Goal: Transaction & Acquisition: Purchase product/service

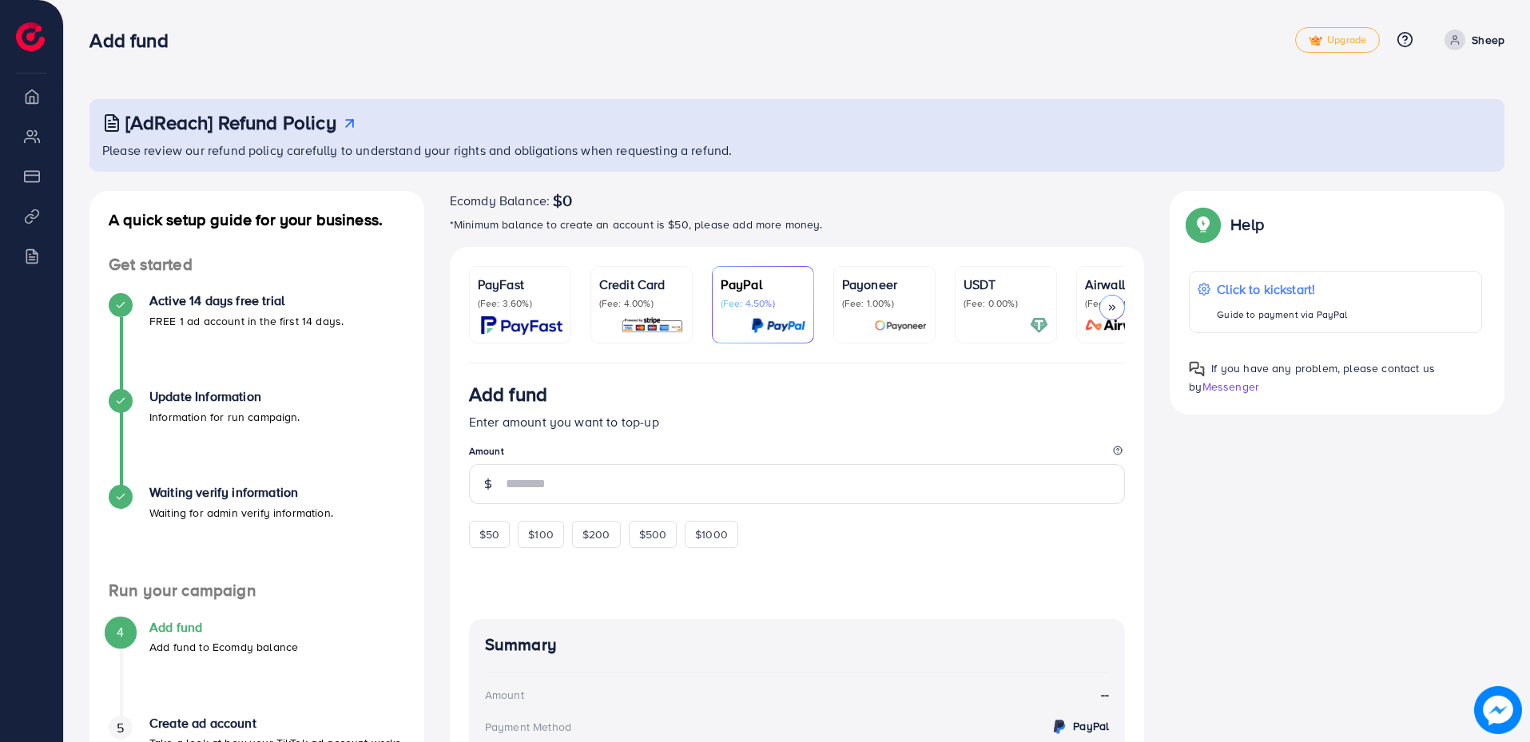
click at [1112, 305] on icon at bounding box center [1112, 307] width 11 height 11
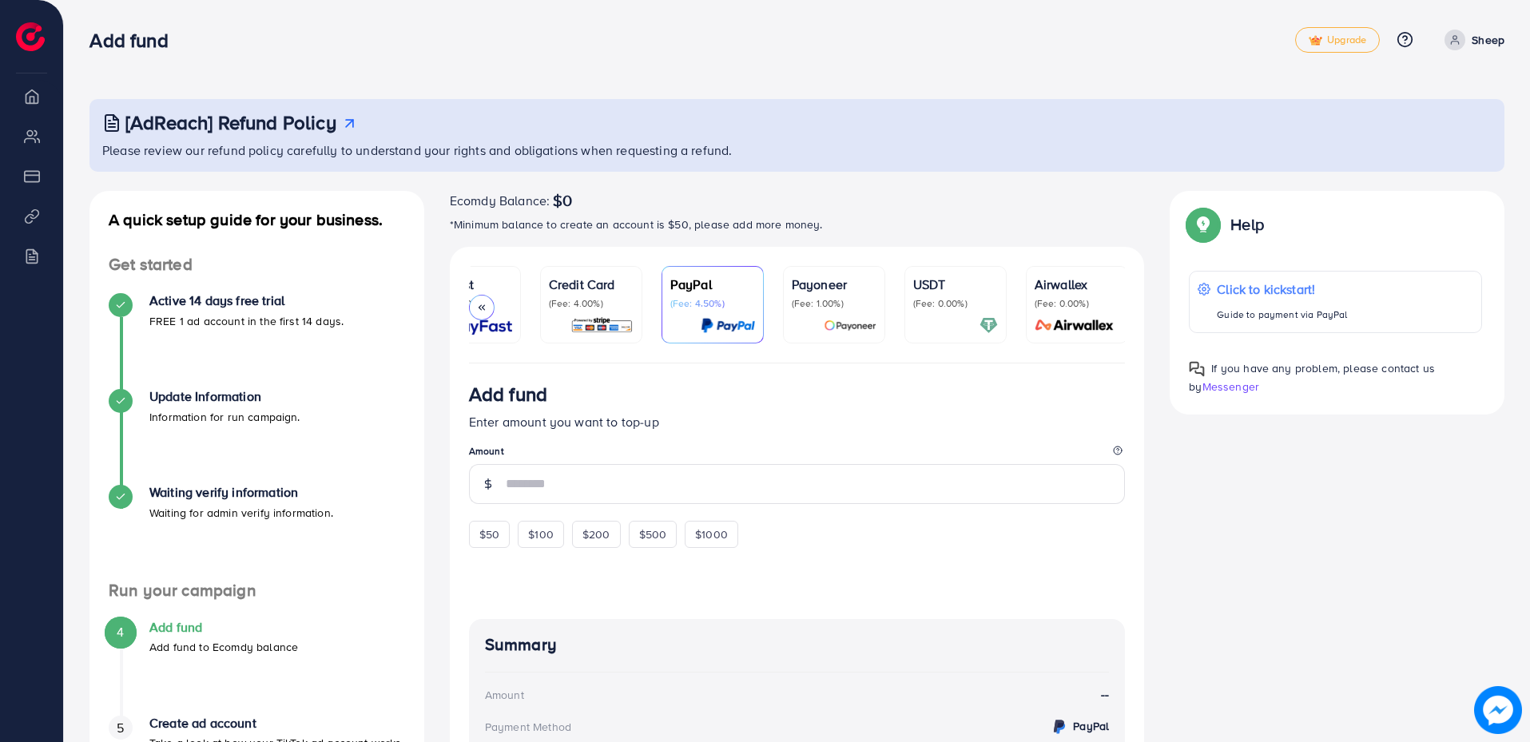
scroll to position [0, 53]
click at [606, 47] on div "Add fund" at bounding box center [692, 40] width 1206 height 23
click at [597, 300] on p "(Fee: 4.00%)" at bounding box center [588, 303] width 85 height 13
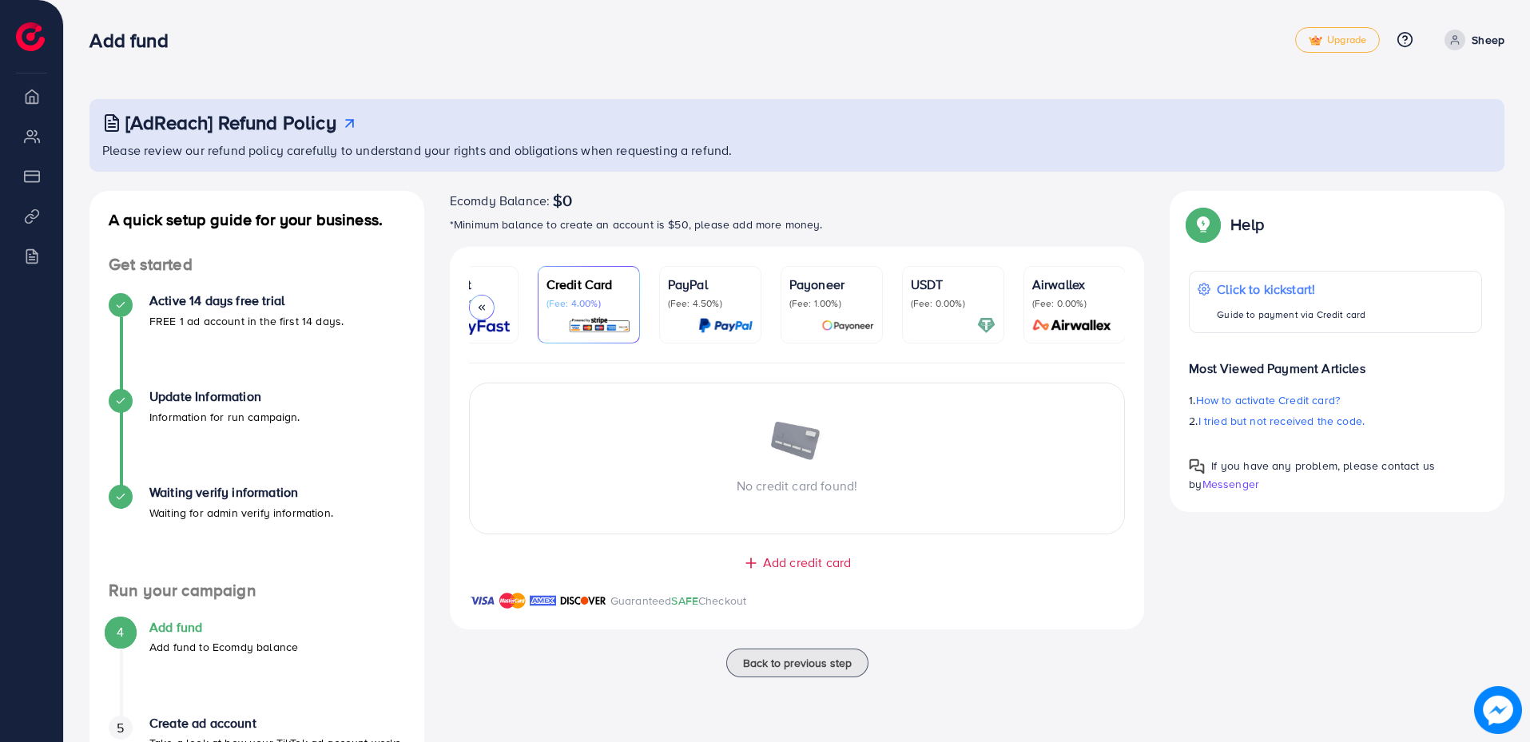
click at [698, 316] on img at bounding box center [725, 325] width 54 height 18
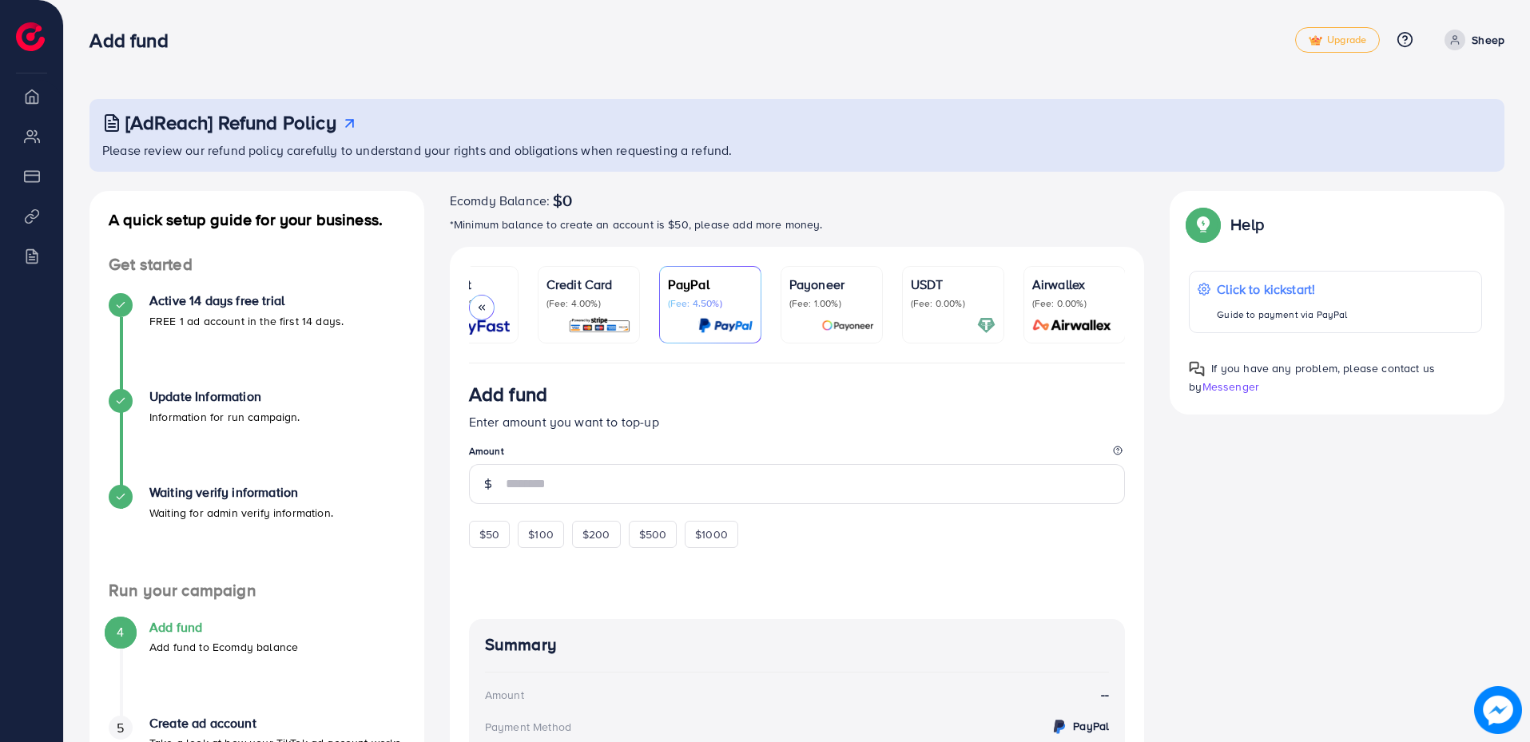
click at [803, 296] on div "Payoneer (Fee: 1.00%)" at bounding box center [831, 292] width 85 height 35
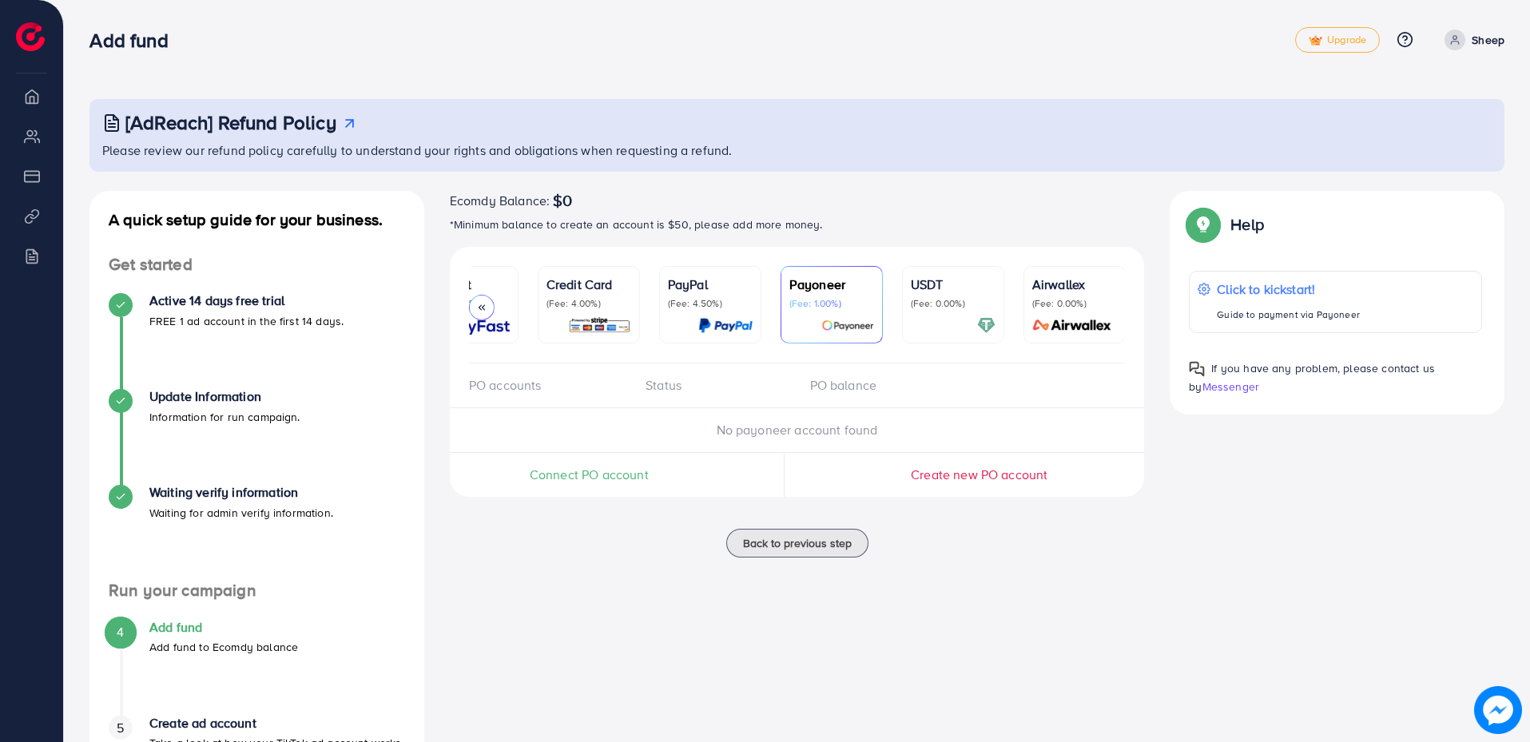
click at [928, 286] on p "USDT" at bounding box center [953, 284] width 85 height 19
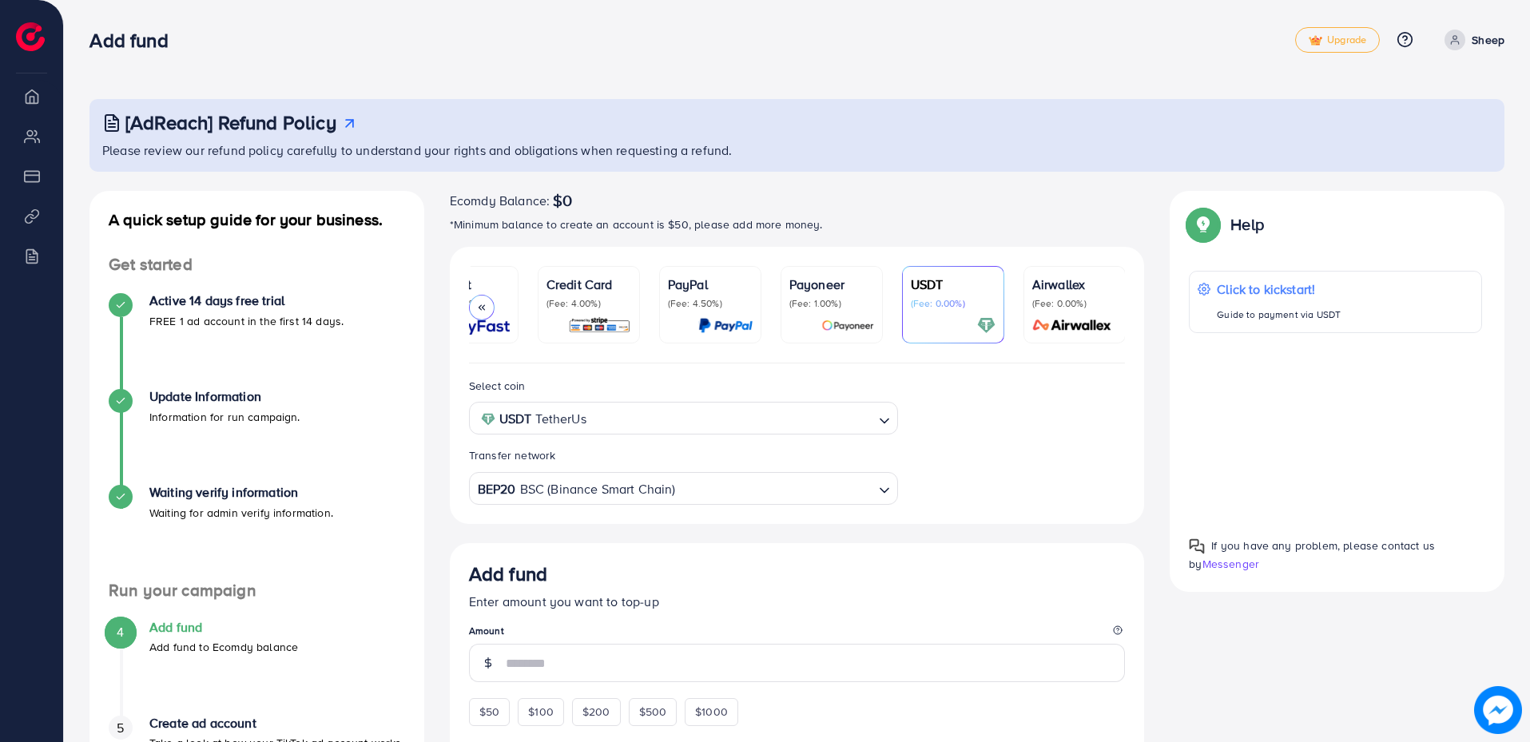
click at [989, 118] on div "[AdReach] Refund Policy" at bounding box center [798, 122] width 1393 height 23
drag, startPoint x: 916, startPoint y: 367, endPoint x: 869, endPoint y: 362, distance: 47.4
click at [911, 368] on div "Select coin USDT TetherUs Loading... Transfer network BEP20 BSC (Binance Smart …" at bounding box center [797, 444] width 695 height 161
drag, startPoint x: 872, startPoint y: 362, endPoint x: 648, endPoint y: 351, distance: 224.0
click at [646, 355] on ul "PayFast (Fee: 3.60%) Credit Card (Fee: 4.00%) PayPal (Fee: 4.50%) Payoneer (Fee…" at bounding box center [797, 314] width 657 height 97
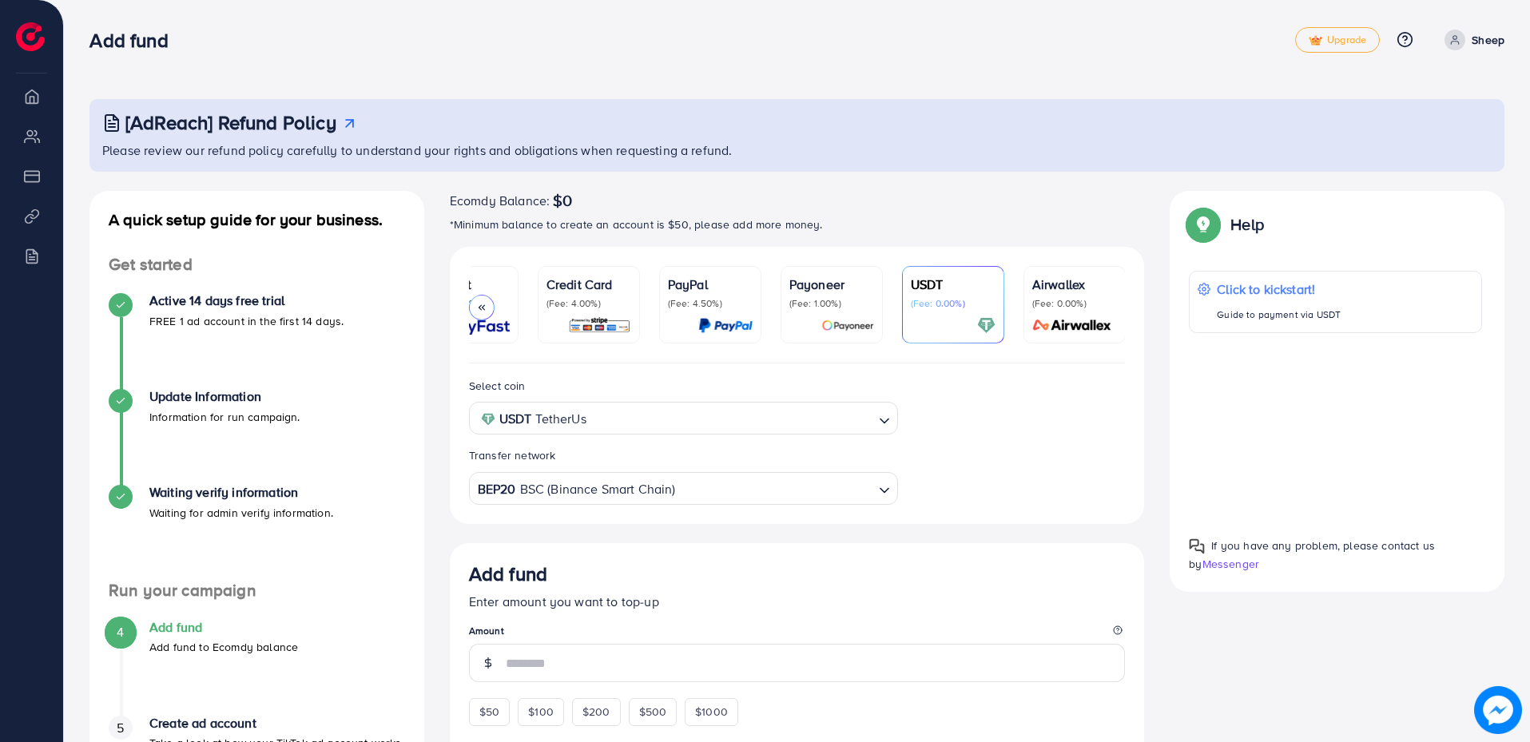
click at [730, 196] on div "Ecomdy Balance: $0" at bounding box center [797, 200] width 695 height 19
click at [484, 307] on icon at bounding box center [481, 307] width 11 height 11
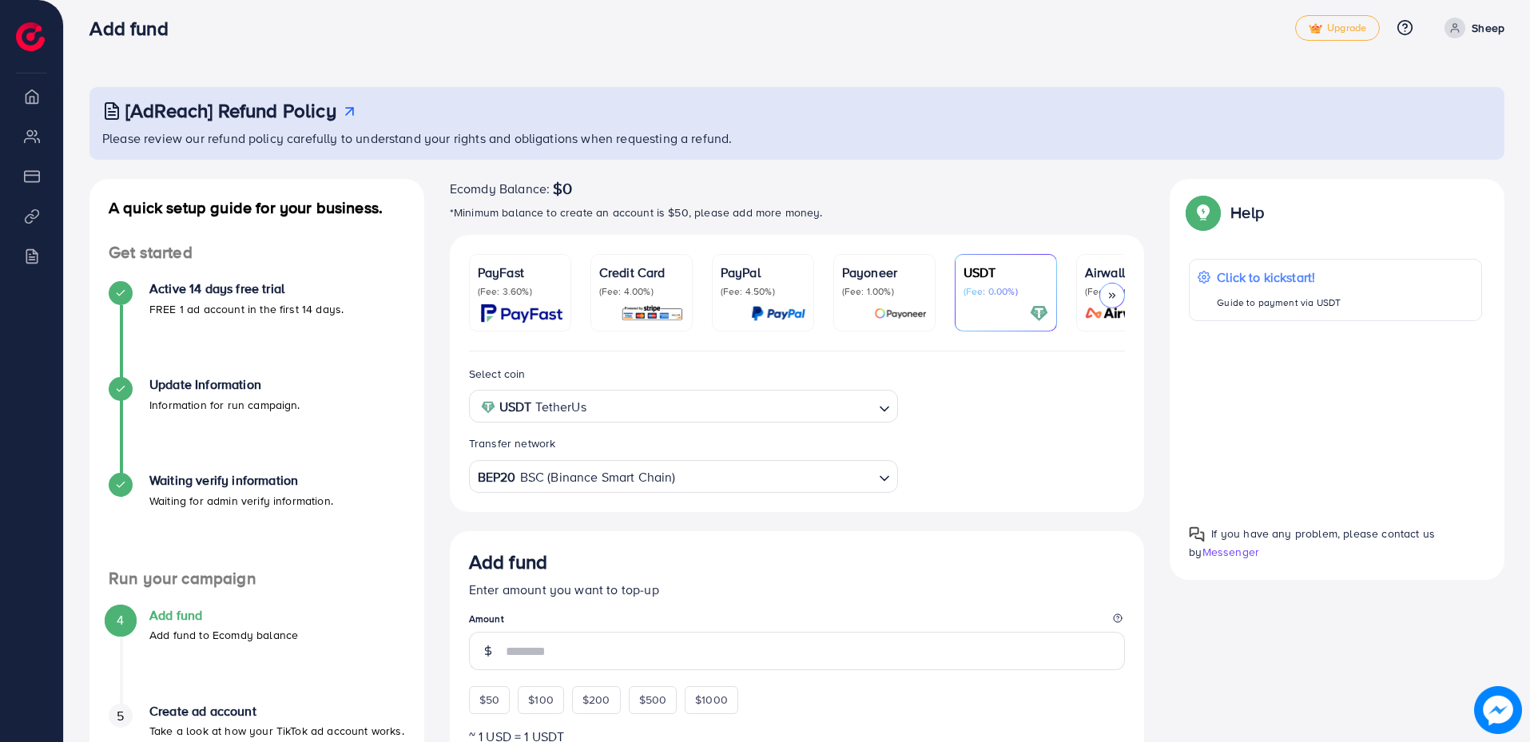
scroll to position [240, 0]
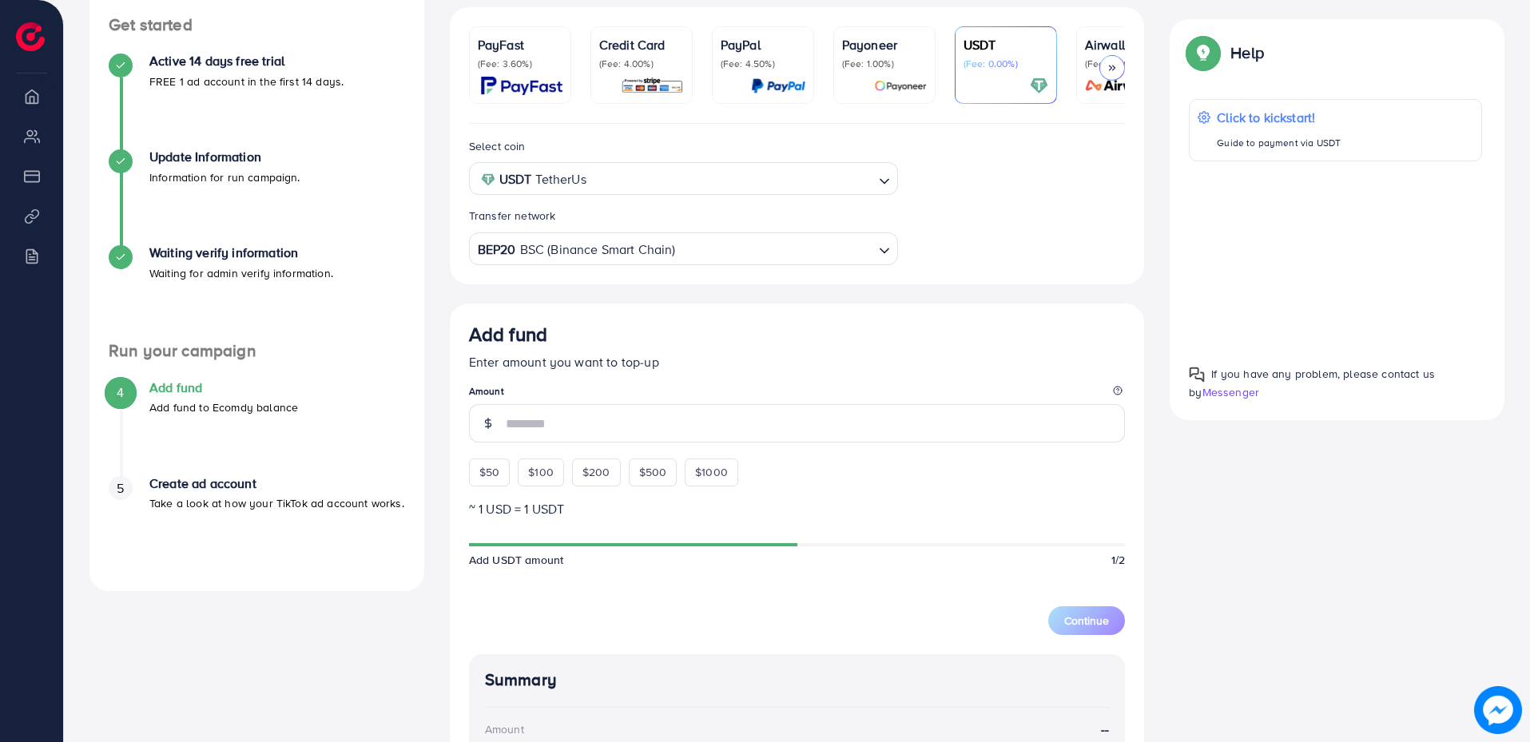
click at [440, 232] on div "PayFast (Fee: 3.60%) Credit Card (Fee: 4.00%) PayPal (Fee: 4.50%) Payoneer (Fee…" at bounding box center [797, 515] width 721 height 1017
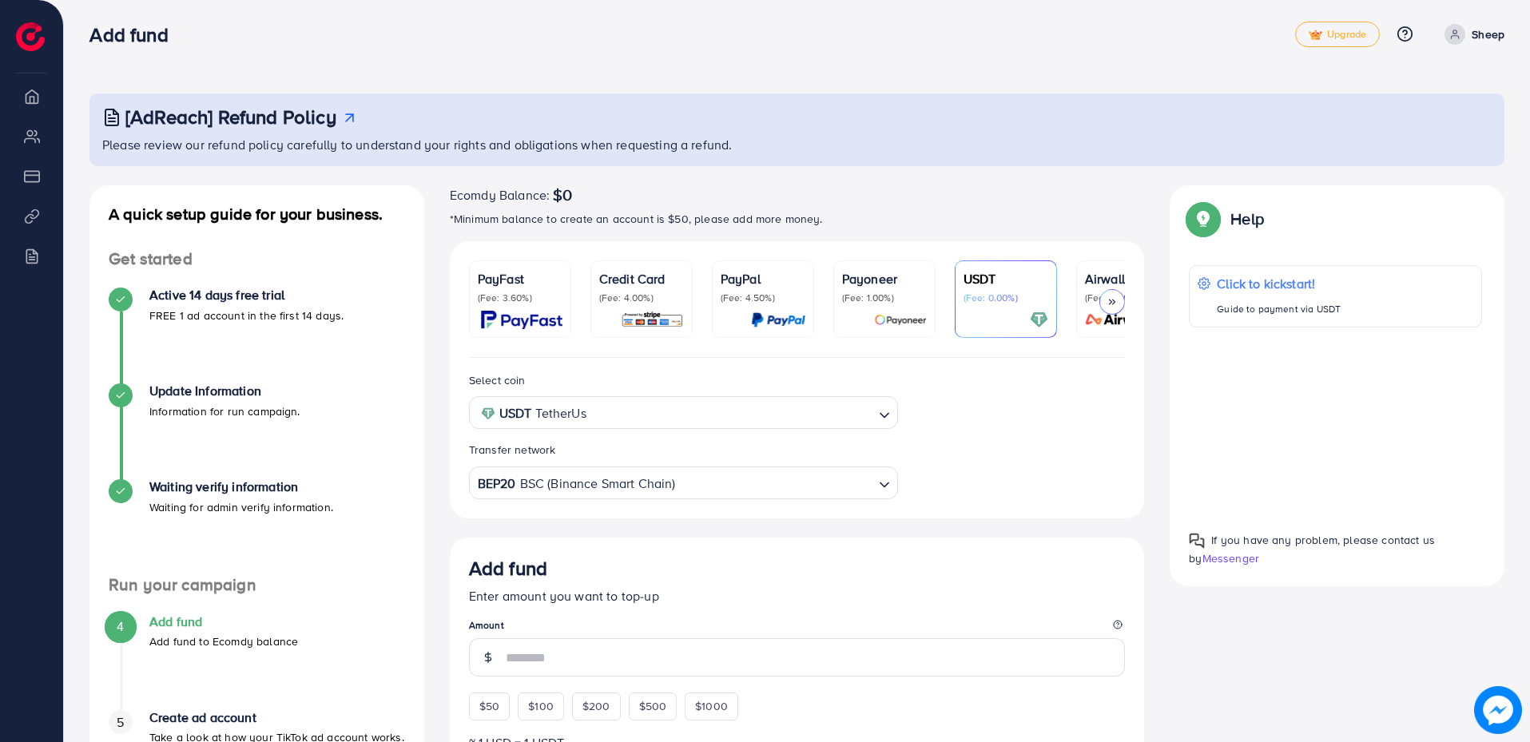
scroll to position [0, 0]
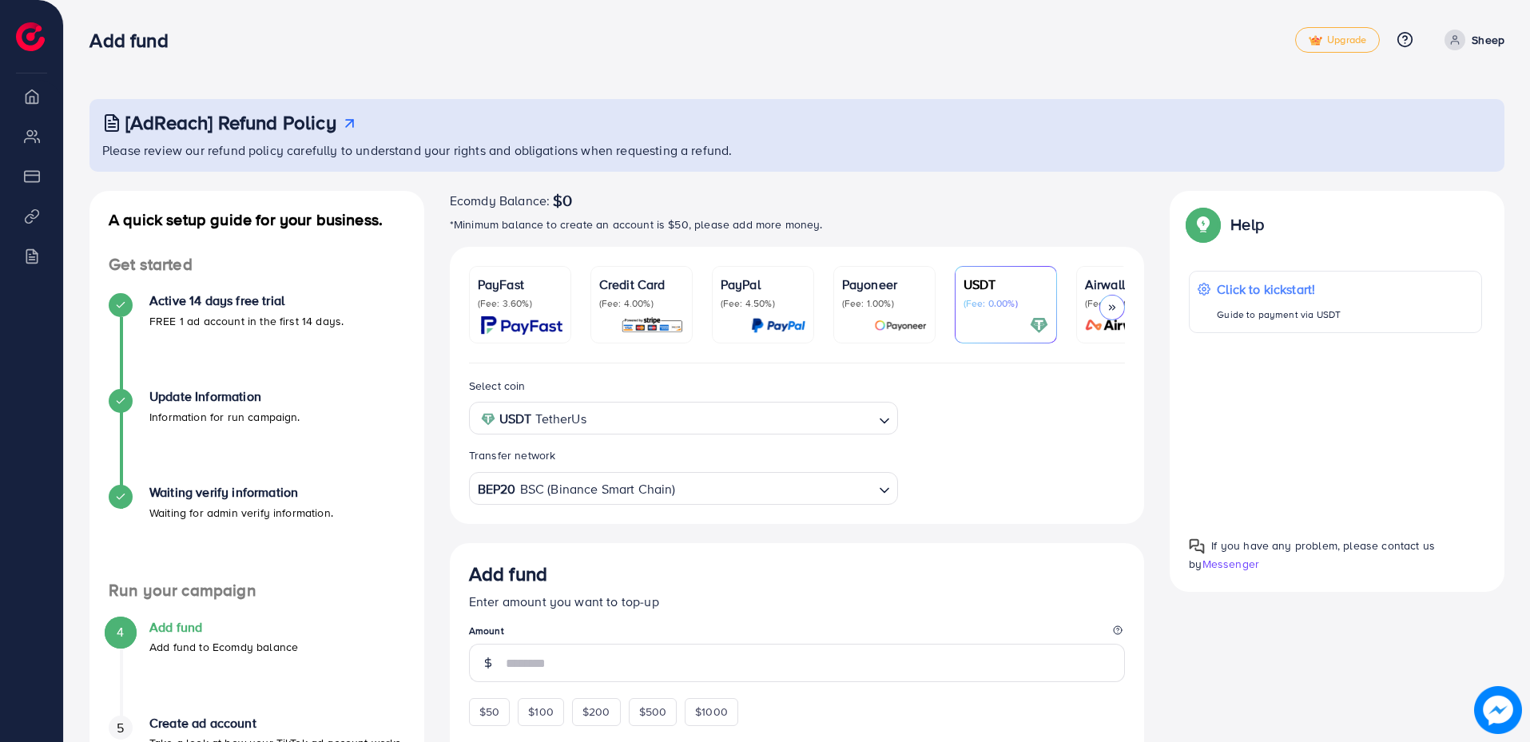
click at [672, 69] on div "[AdReach] Refund Policy Please review our refund policy carefully to understand…" at bounding box center [797, 668] width 1466 height 1337
click at [1454, 38] on icon at bounding box center [1454, 39] width 11 height 11
click at [981, 53] on div "Add fund Upgrade Help Center Contact Support Plans and Pricing Term and policy …" at bounding box center [796, 40] width 1415 height 46
click at [26, 145] on li "My ad accounts" at bounding box center [31, 136] width 63 height 32
click at [47, 113] on ul "Overview My ad accounts Payment Product Links Billing" at bounding box center [31, 188] width 63 height 217
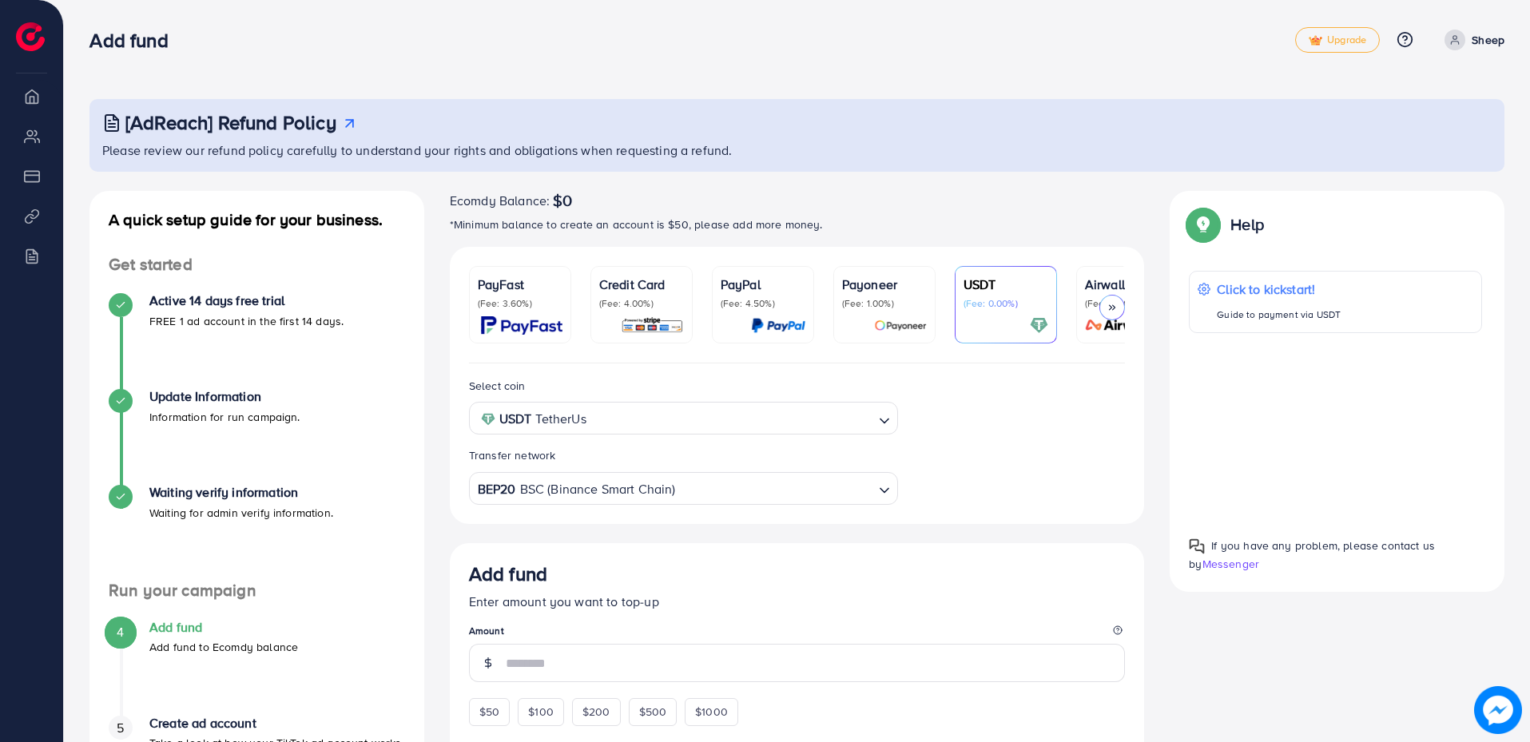
click at [38, 101] on li "Overview" at bounding box center [31, 96] width 63 height 32
click at [32, 32] on img at bounding box center [30, 36] width 29 height 29
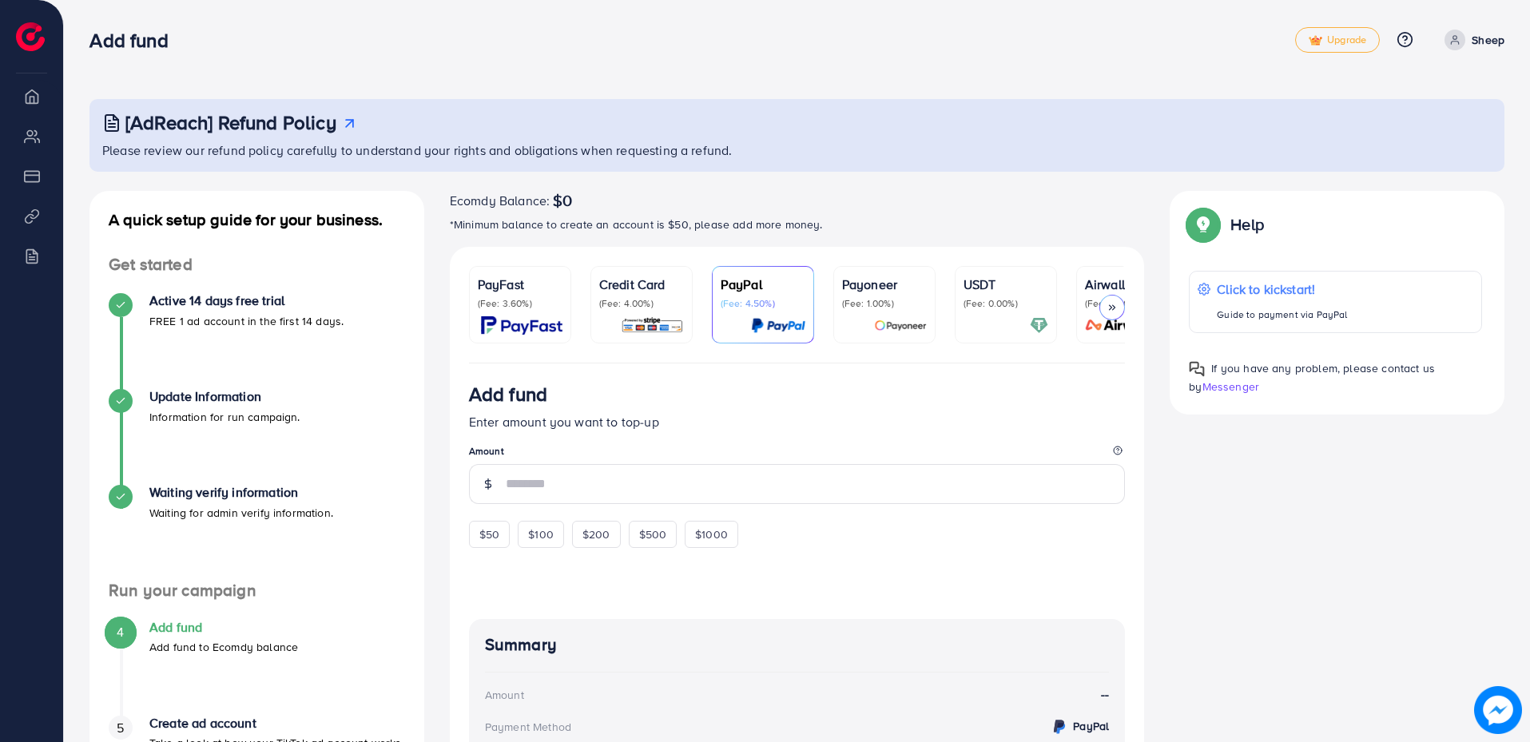
click at [1113, 77] on div "[AdReach] Refund Policy Please review our refund policy carefully to understand…" at bounding box center [797, 497] width 1466 height 995
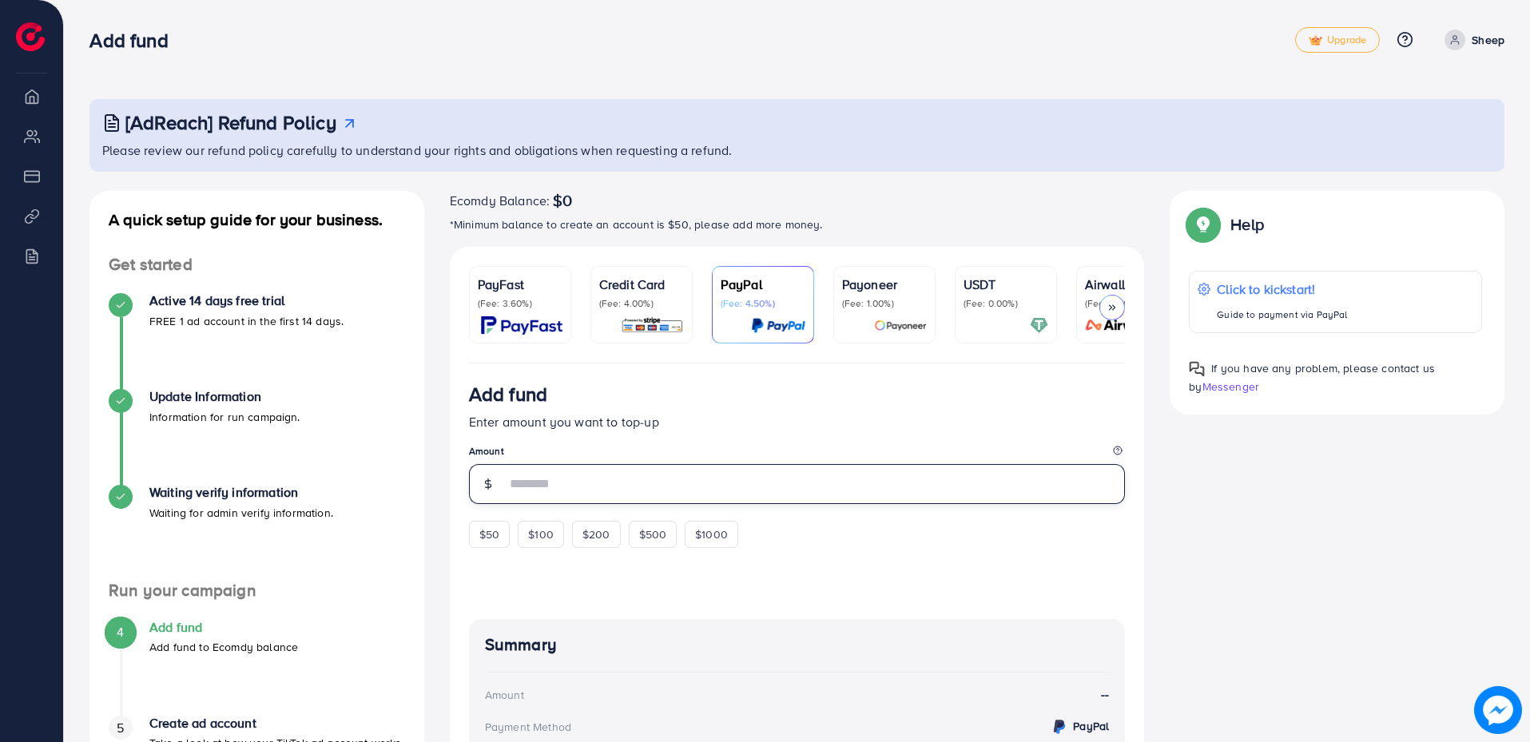
click at [691, 481] on input "number" at bounding box center [816, 484] width 620 height 40
type input "*"
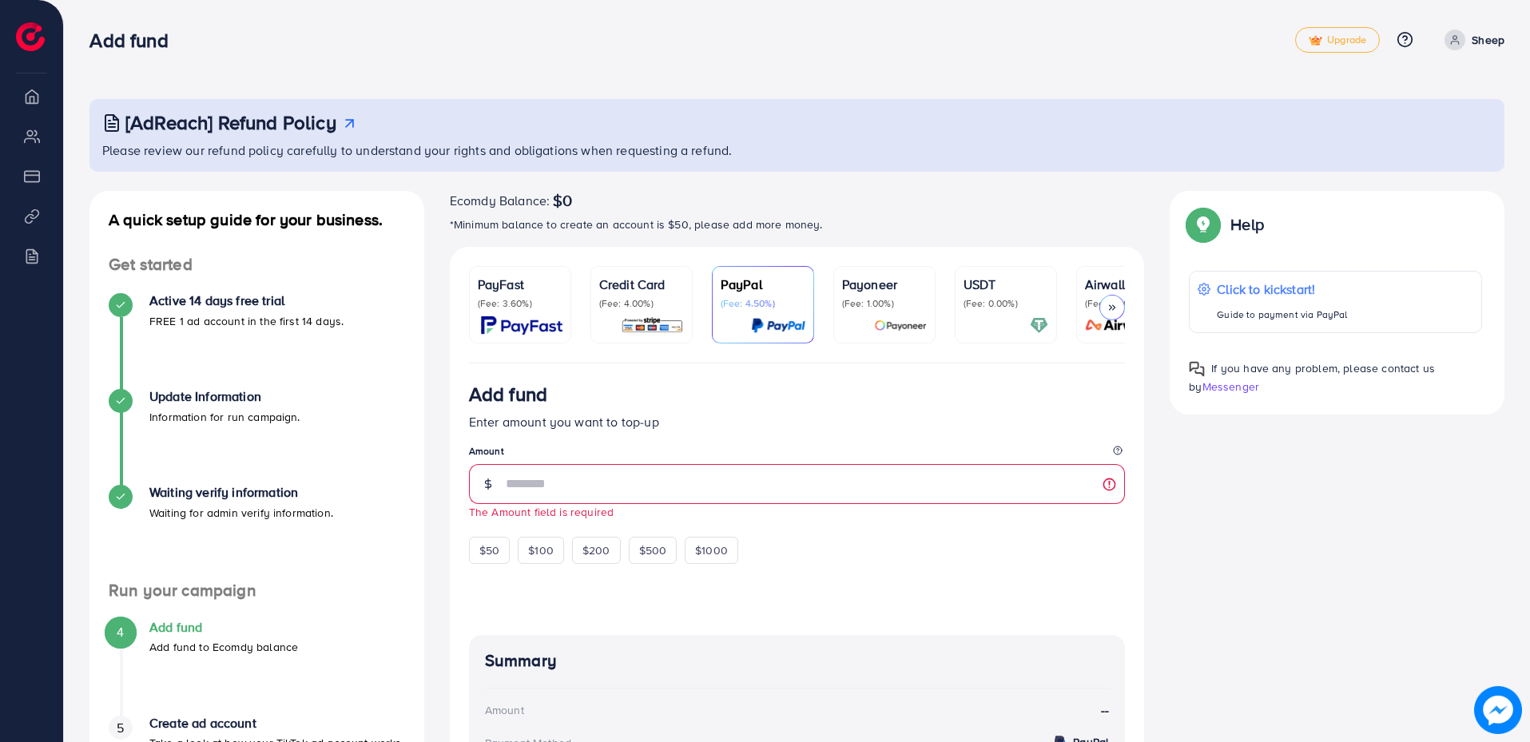
click at [766, 419] on p "Enter amount you want to top-up" at bounding box center [797, 421] width 657 height 19
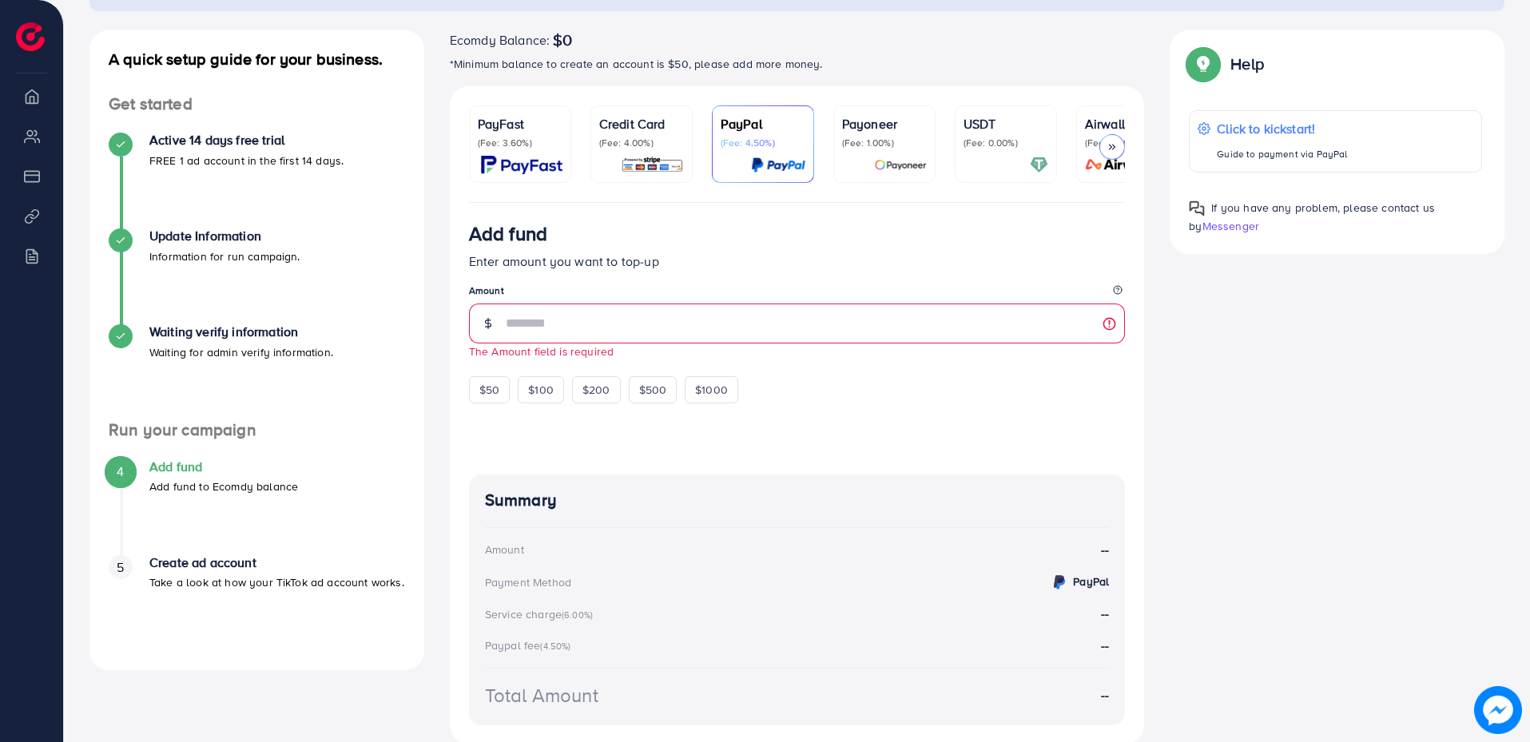
scroll to position [272, 0]
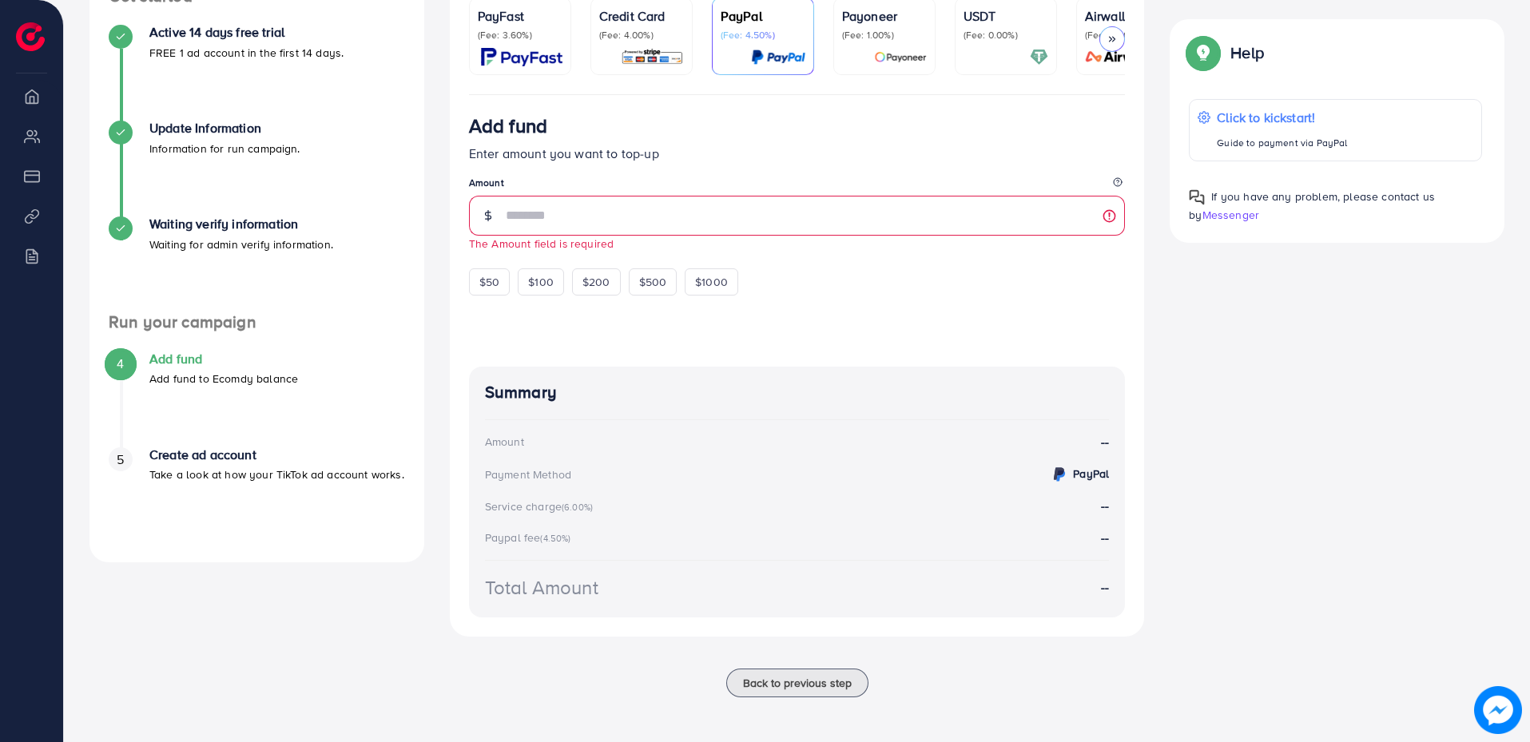
click at [177, 459] on div "Create ad account Take a look at how your TikTok ad account works." at bounding box center [276, 465] width 255 height 37
click at [175, 454] on h4 "Create ad account" at bounding box center [276, 454] width 255 height 15
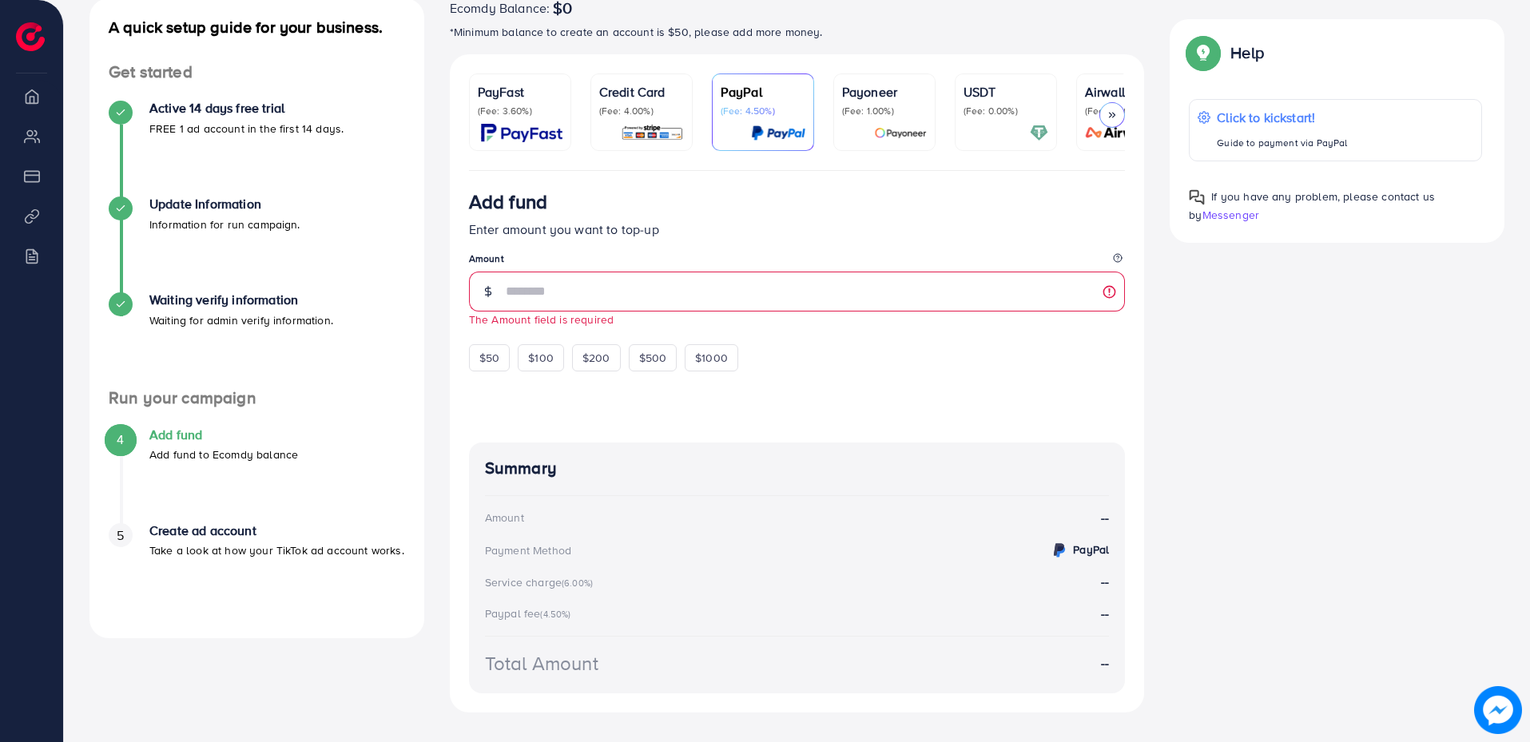
click at [808, 247] on div "Add fund Enter amount you want to top-up Amount The Amount field is required $5…" at bounding box center [797, 280] width 657 height 181
click at [796, 401] on div at bounding box center [797, 398] width 657 height 52
